Goal: Task Accomplishment & Management: Manage account settings

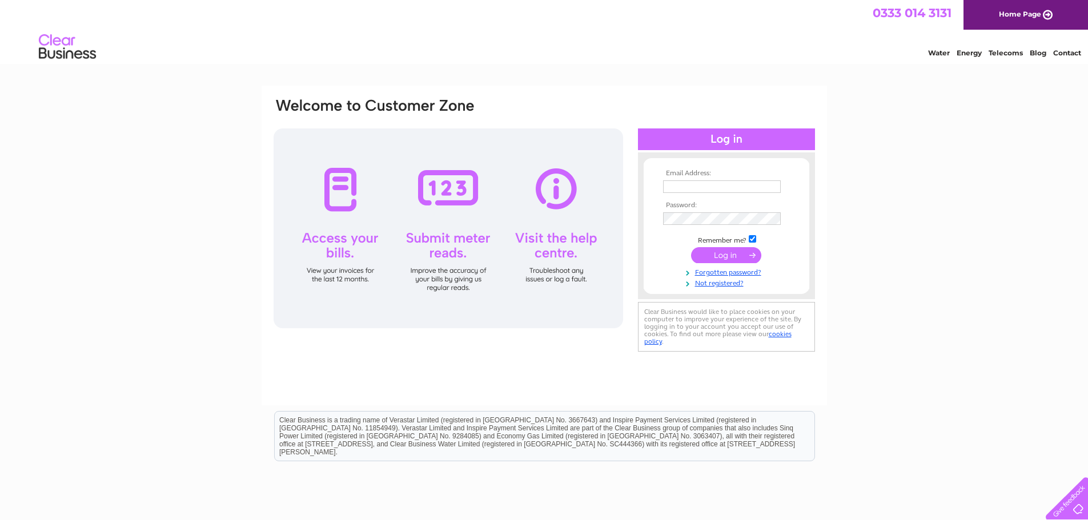
type input "accounts@anchorpoint-group.com"
click at [726, 259] on input "submit" at bounding box center [726, 255] width 70 height 16
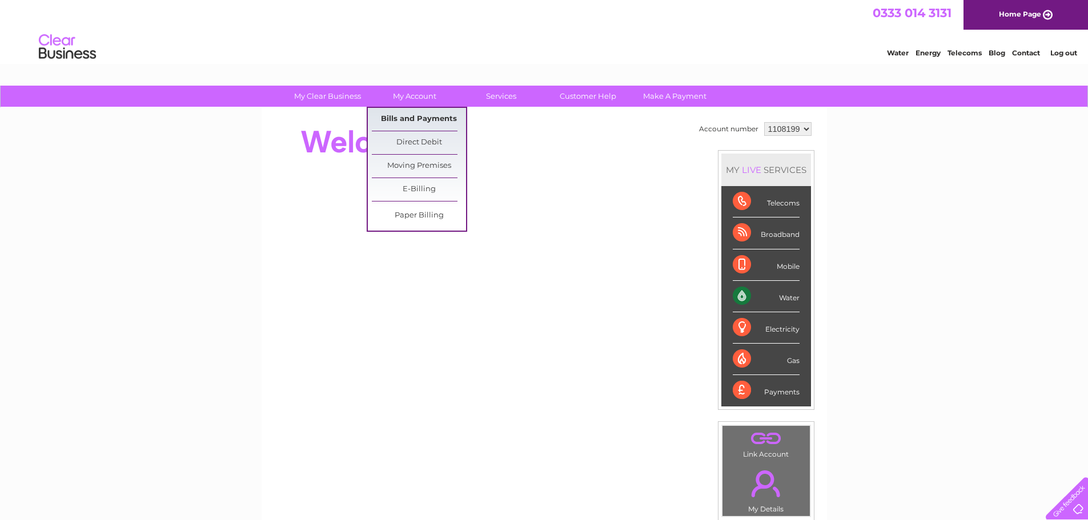
drag, startPoint x: 401, startPoint y: 115, endPoint x: 455, endPoint y: 124, distance: 54.9
click at [401, 115] on link "Bills and Payments" at bounding box center [419, 119] width 94 height 23
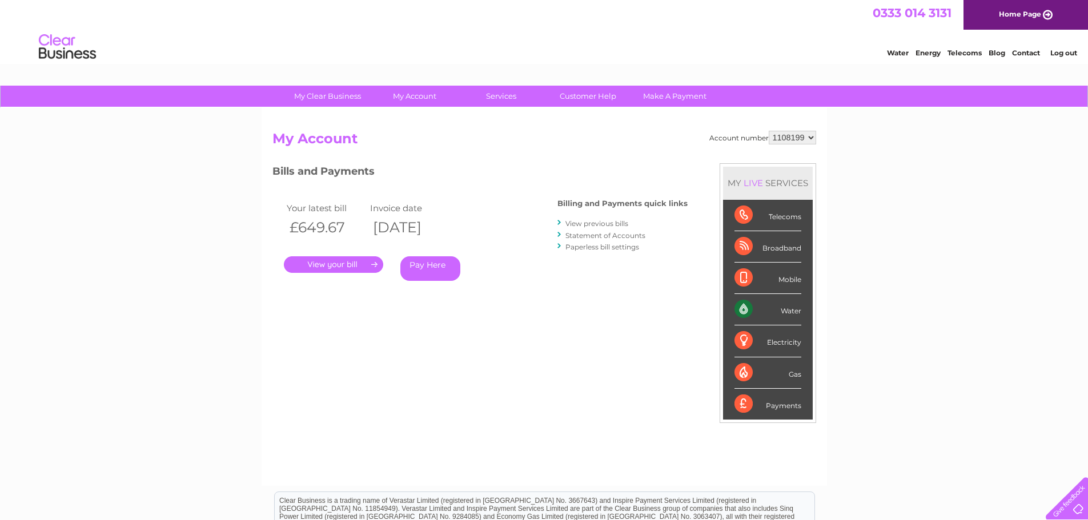
drag, startPoint x: 340, startPoint y: 262, endPoint x: 387, endPoint y: 269, distance: 46.8
click at [340, 262] on link "." at bounding box center [333, 264] width 99 height 17
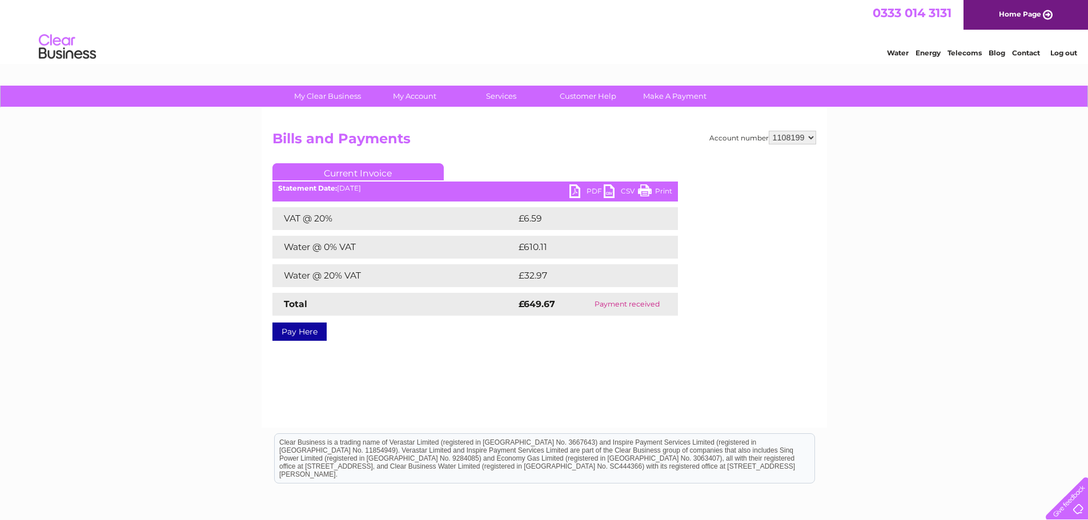
click at [585, 192] on link "PDF" at bounding box center [586, 192] width 34 height 17
